Goal: Transaction & Acquisition: Download file/media

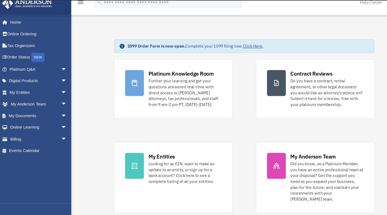
click at [19, 111] on link "My Documents arrow_drop_down" at bounding box center [38, 115] width 68 height 11
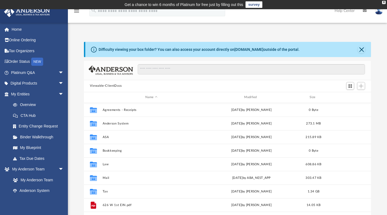
scroll to position [119, 283]
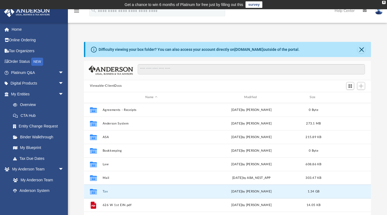
click at [105, 191] on button "Tax" at bounding box center [151, 191] width 98 height 4
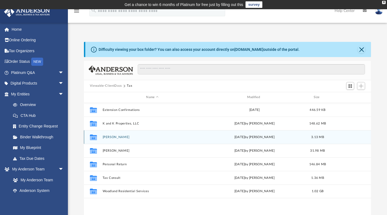
click at [123, 139] on div "Collaborated Folder Kajley , Sukhvinder Mon Sep 22 2025 by Kathy Marks 3.13 MB" at bounding box center [227, 137] width 287 height 14
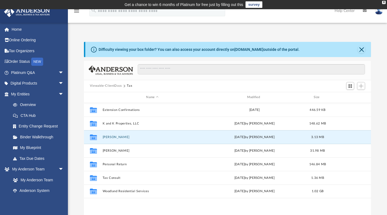
click at [109, 135] on button "[PERSON_NAME]" at bounding box center [152, 137] width 100 height 4
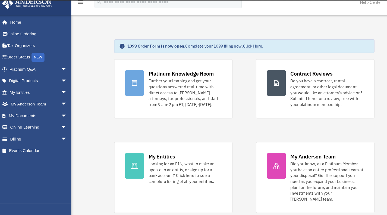
click at [34, 116] on link "My Documents arrow_drop_down" at bounding box center [38, 115] width 68 height 11
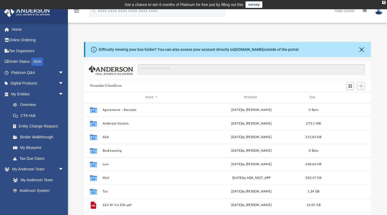
scroll to position [119, 283]
click at [107, 189] on button "Tax" at bounding box center [151, 191] width 98 height 4
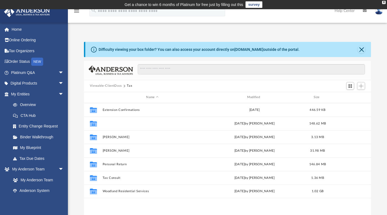
click at [125, 122] on button "K and K Properties, LLC" at bounding box center [152, 123] width 100 height 4
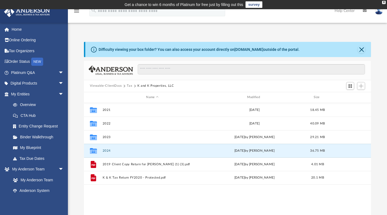
click at [107, 149] on button "2024" at bounding box center [152, 150] width 100 height 4
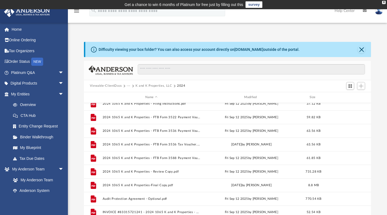
scroll to position [37, 0]
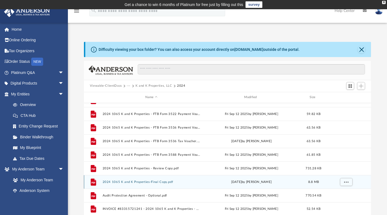
click at [129, 179] on div "File 2024 1065 K and K Properties-Final Copy.pdf [DATE] by [PERSON_NAME] 8.8 MB" at bounding box center [227, 182] width 287 height 14
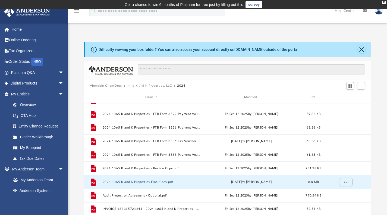
click at [126, 182] on button "2024 1065 K and K Properties-Final Copy.pdf" at bounding box center [151, 182] width 98 height 4
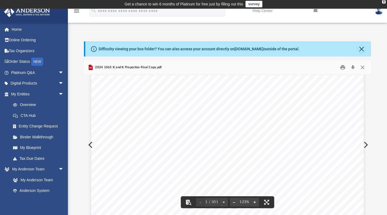
scroll to position [178, 0]
click at [351, 69] on button "Download" at bounding box center [353, 67] width 10 height 8
